Goal: Contribute content: Contribute content

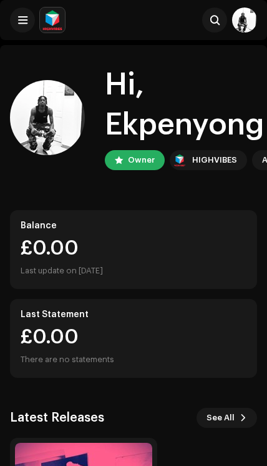
click at [12, 24] on button at bounding box center [22, 19] width 25 height 25
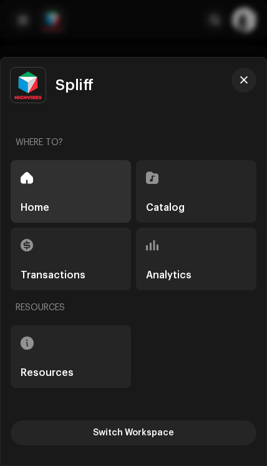
click at [214, 184] on div "Catalog" at bounding box center [196, 191] width 121 height 62
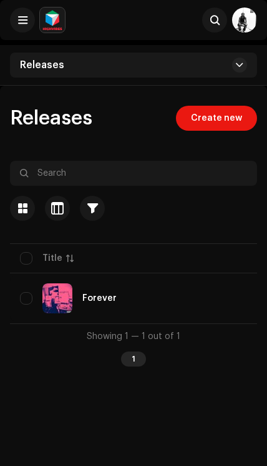
click at [220, 107] on span "Create new" at bounding box center [216, 118] width 51 height 25
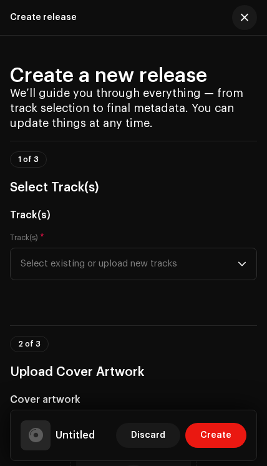
click at [218, 272] on span "Select existing or upload new tracks" at bounding box center [129, 263] width 217 height 31
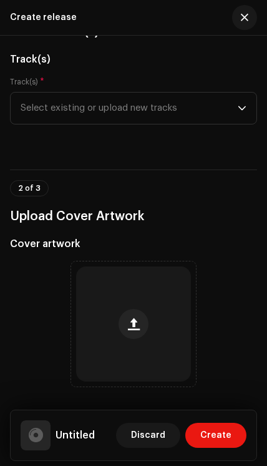
scroll to position [157, 0]
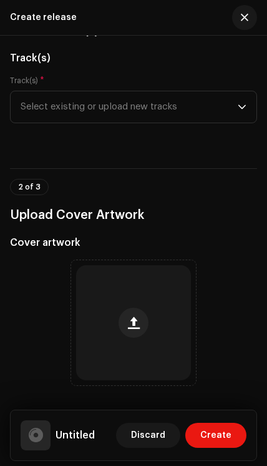
click at [234, 112] on span "Select existing or upload new tracks" at bounding box center [129, 106] width 217 height 31
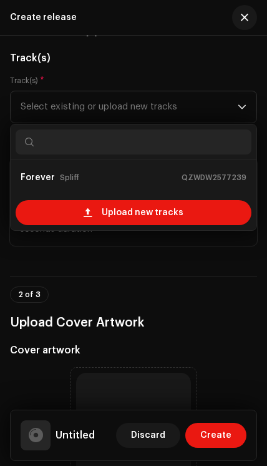
click at [203, 213] on div "Upload new tracks" at bounding box center [134, 212] width 236 height 25
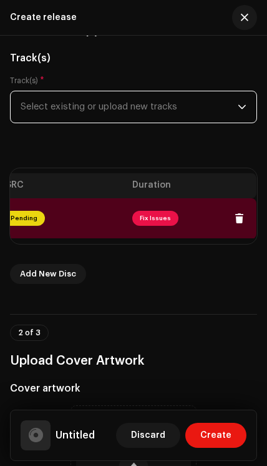
scroll to position [0, 515]
click at [159, 216] on span "Fix Issues" at bounding box center [156, 218] width 46 height 15
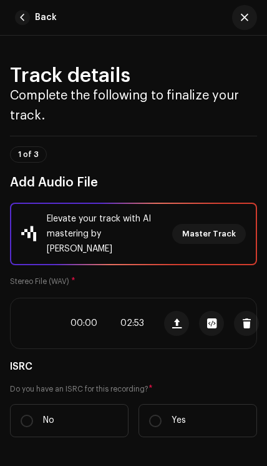
scroll to position [0, 0]
click at [226, 227] on span "Master Track" at bounding box center [209, 233] width 54 height 25
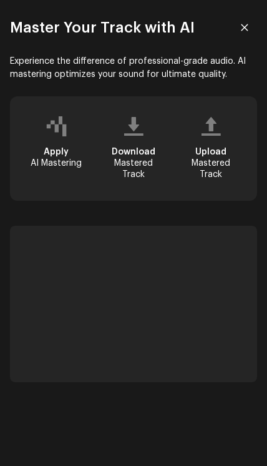
click at [72, 129] on div "Apply AI Mastering" at bounding box center [56, 148] width 72 height 84
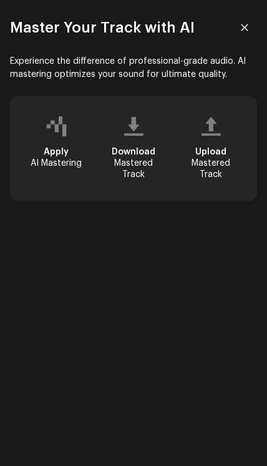
click at [122, 2] on div "Master Your Track with AI" at bounding box center [133, 27] width 267 height 55
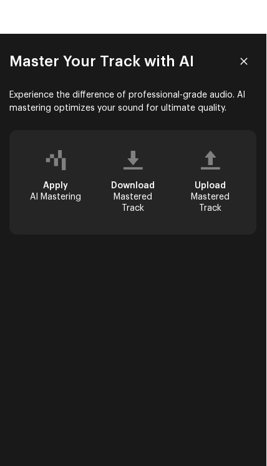
scroll to position [1, 0]
